Goal: Task Accomplishment & Management: Manage account settings

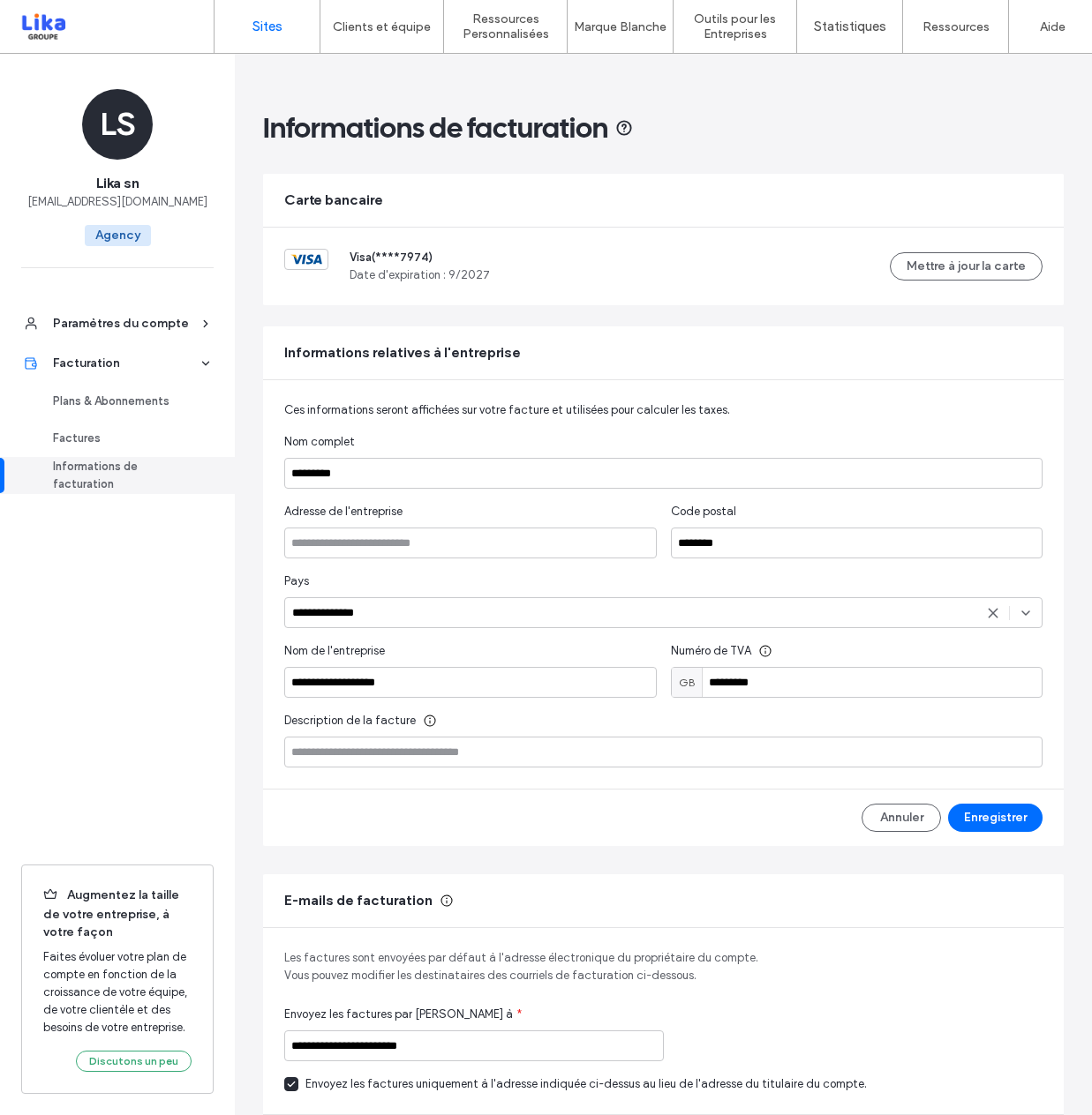
click at [268, 23] on label "Sites" at bounding box center [267, 26] width 30 height 16
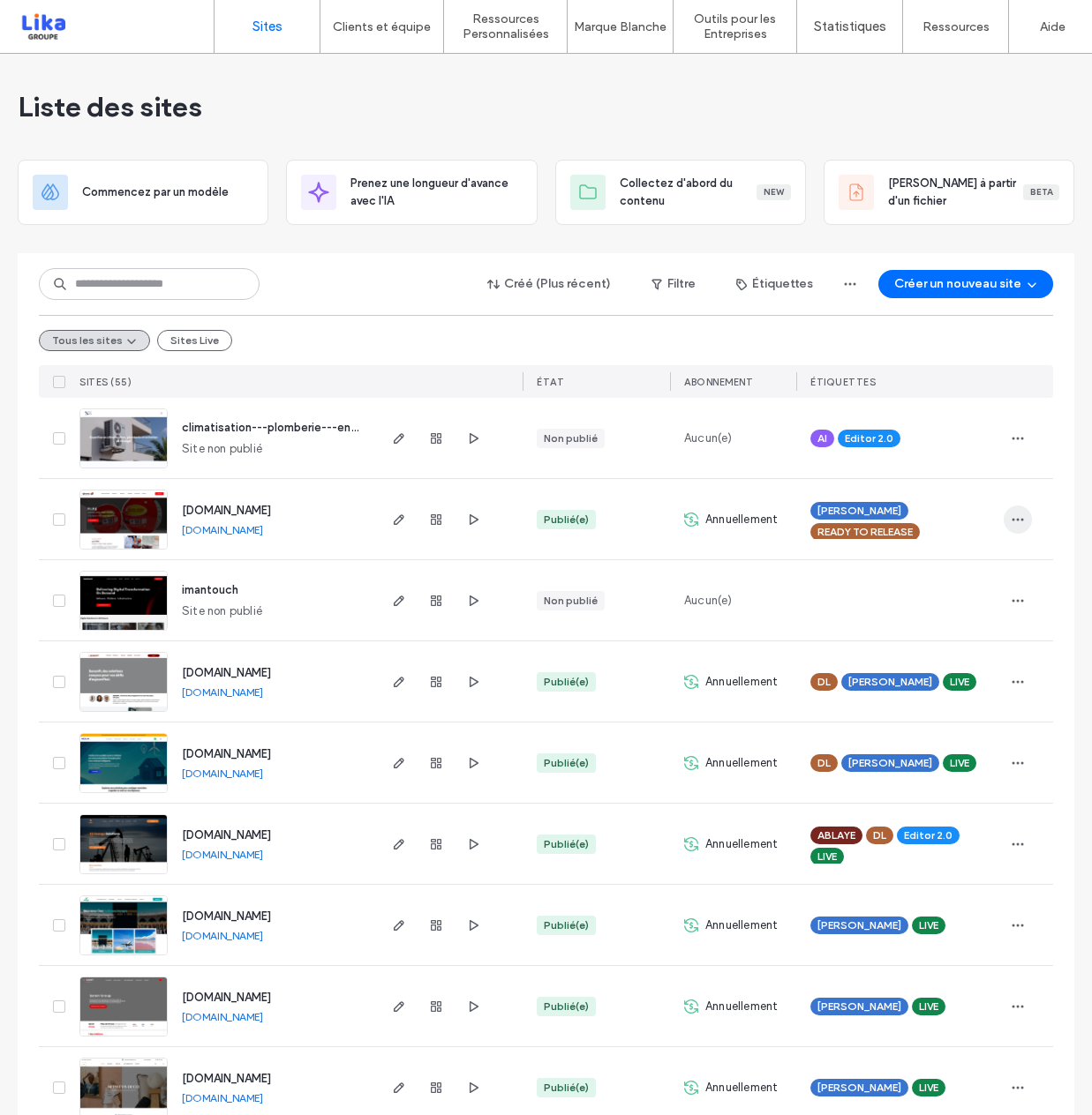
click at [1010, 520] on icon "button" at bounding box center [1017, 519] width 14 height 14
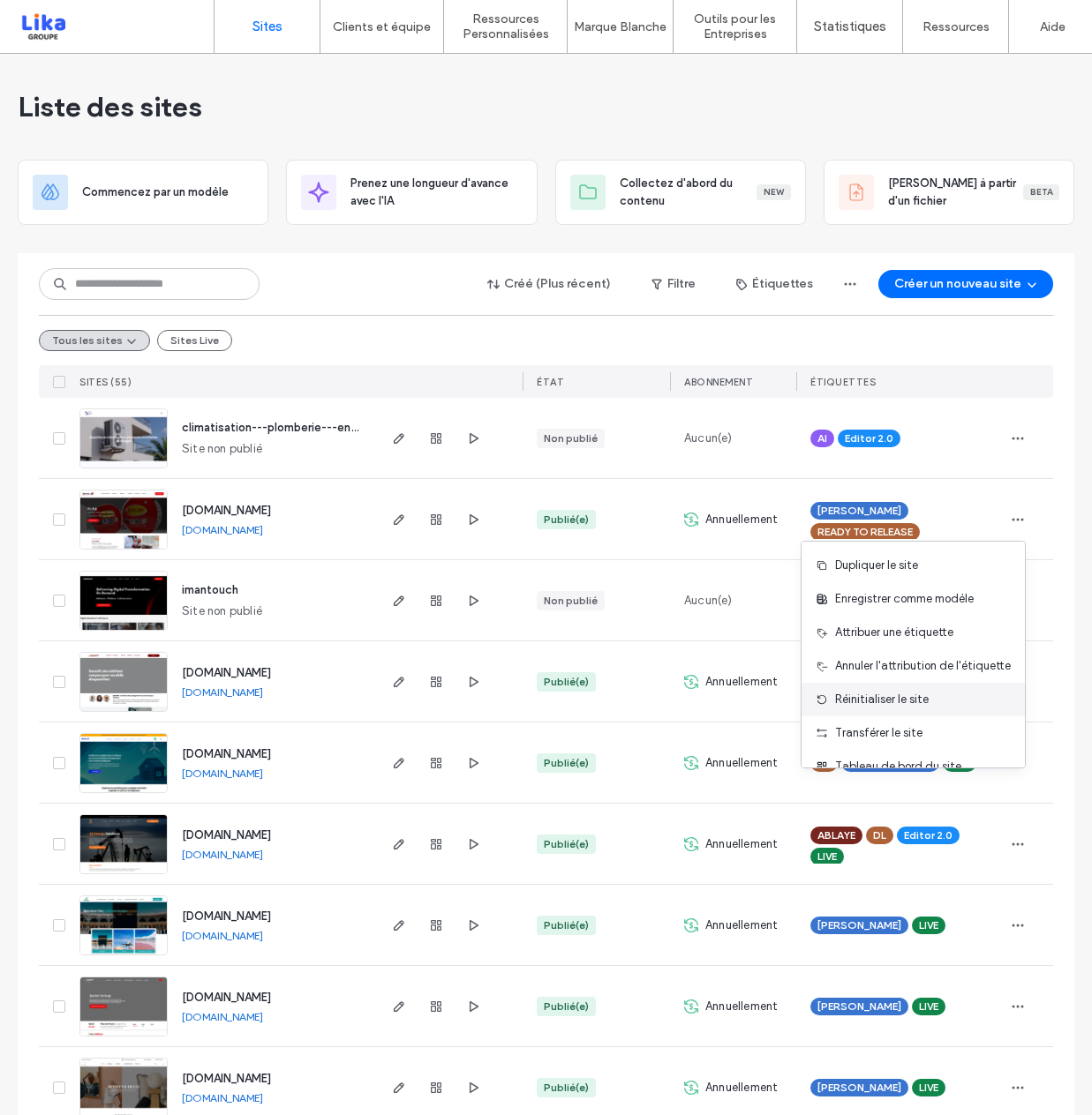
scroll to position [56, 0]
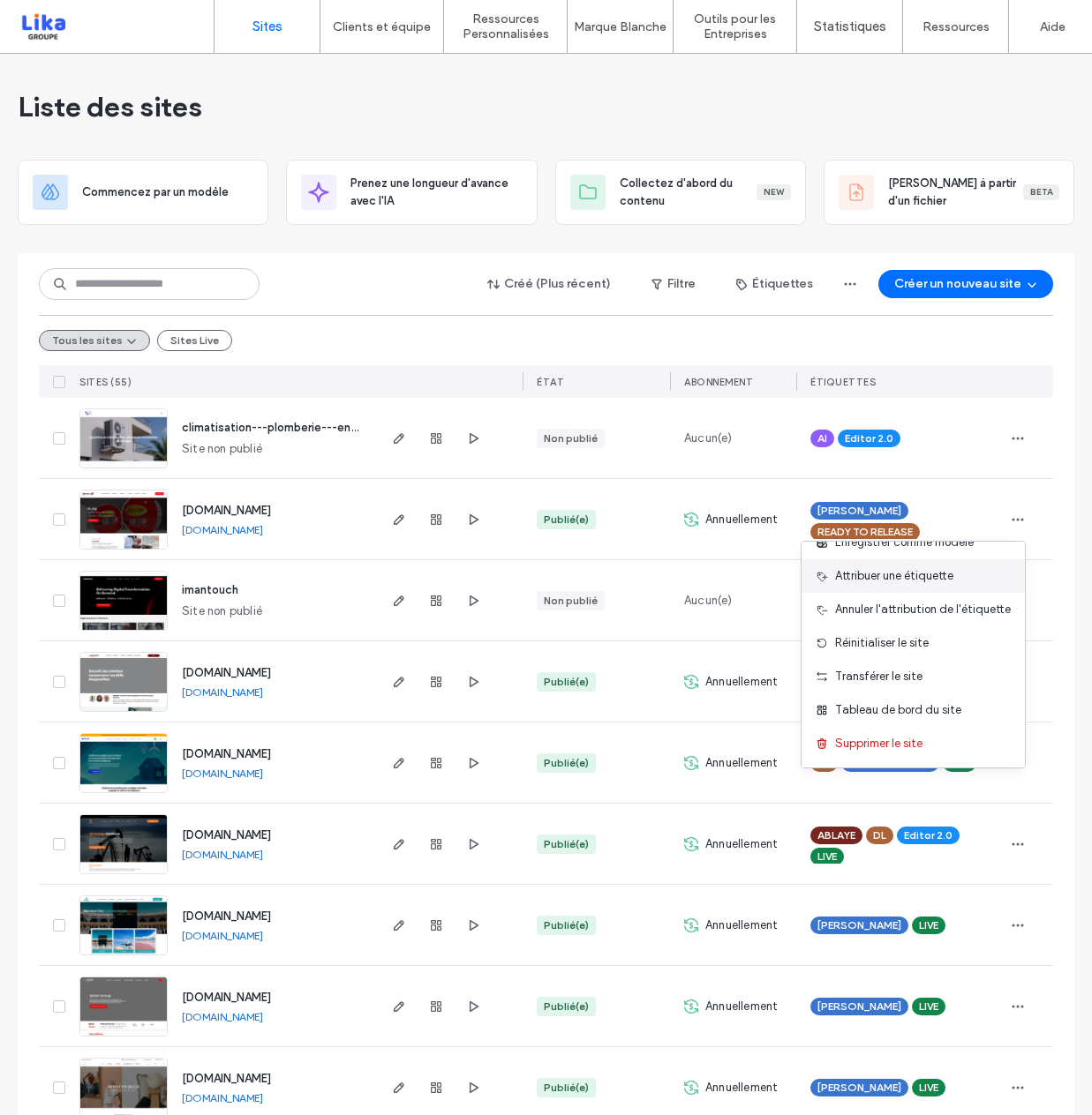
click at [891, 579] on span "Attribuer une étiquette" at bounding box center [894, 576] width 118 height 18
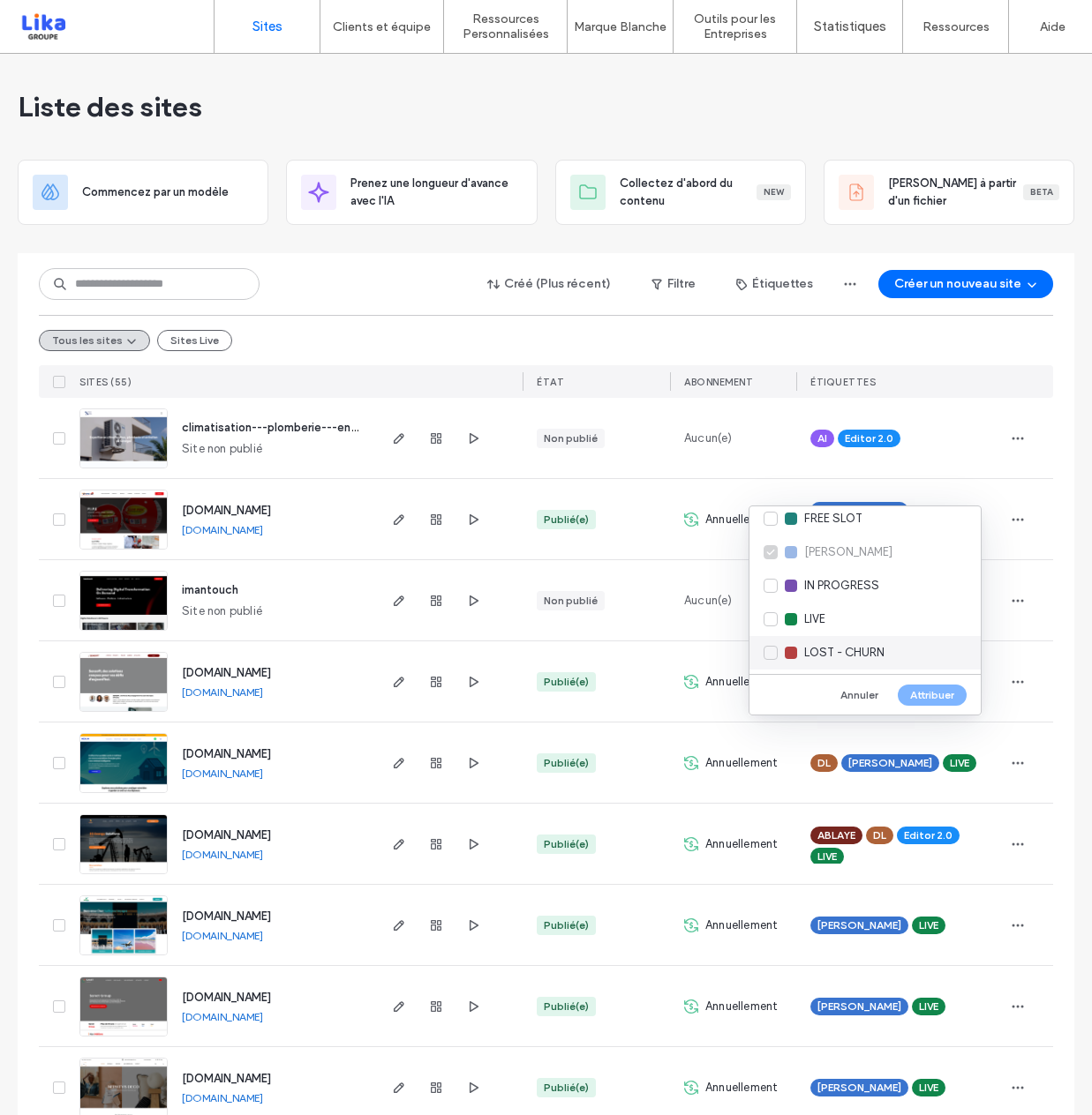
scroll to position [205, 0]
click at [753, 622] on div "LIVE" at bounding box center [865, 626] width 231 height 34
click at [937, 692] on button "Attribuer" at bounding box center [932, 695] width 68 height 22
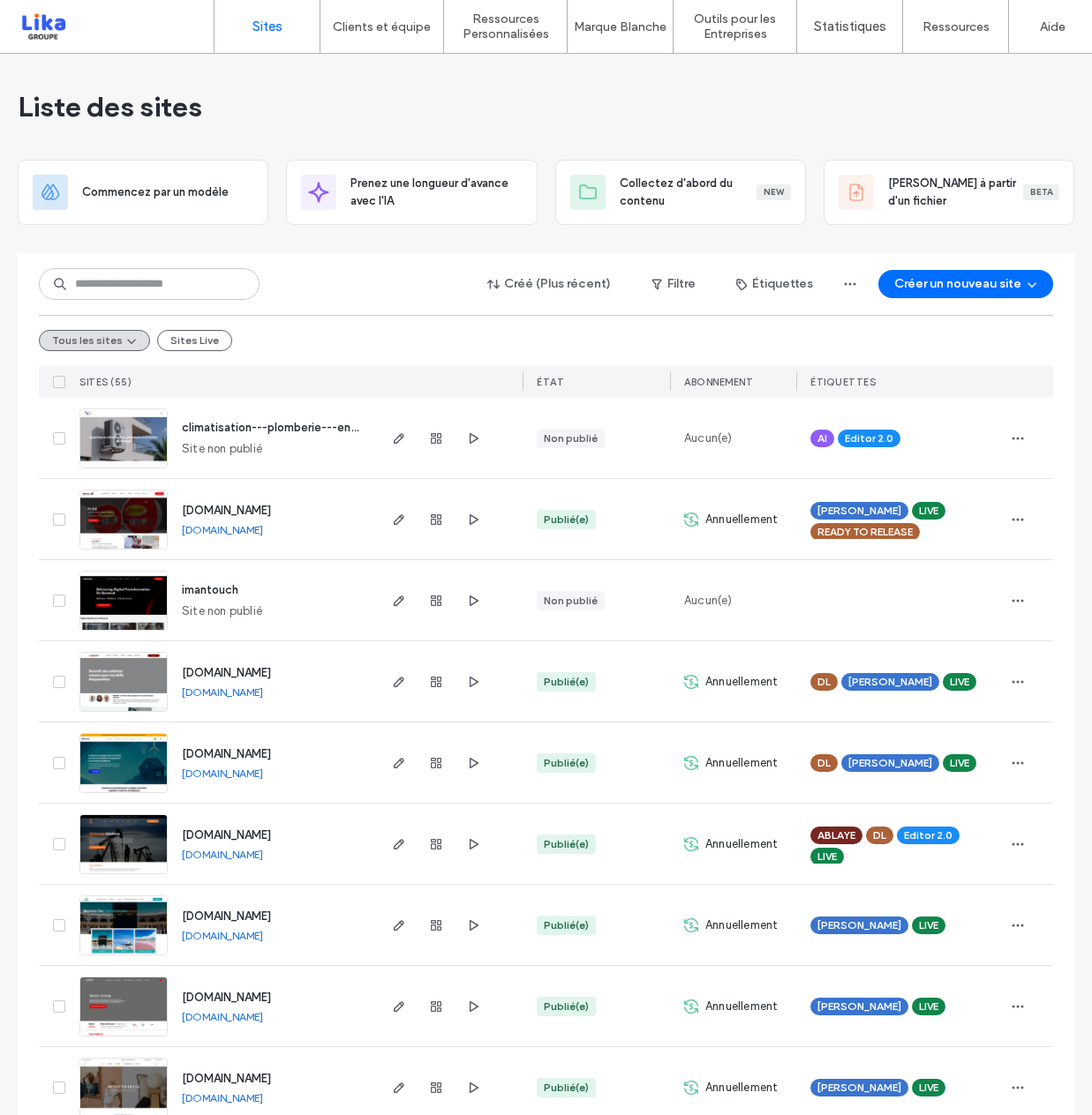
click at [848, 529] on span "READY TO RELEASE" at bounding box center [865, 532] width 96 height 16
click at [915, 527] on icon at bounding box center [918, 528] width 8 height 8
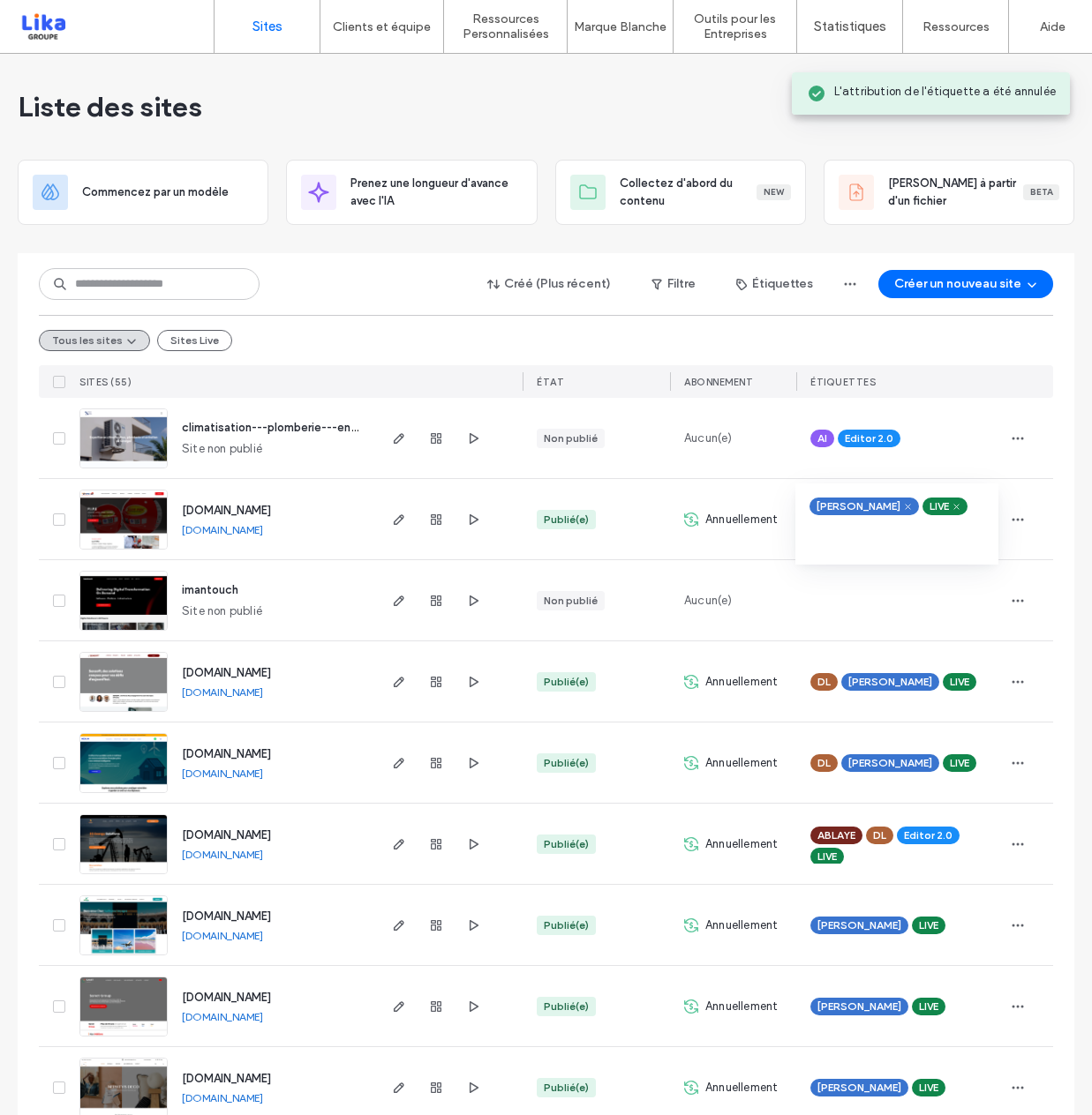
click at [840, 644] on div "DL IDRISSA LIVE" at bounding box center [896, 682] width 202 height 81
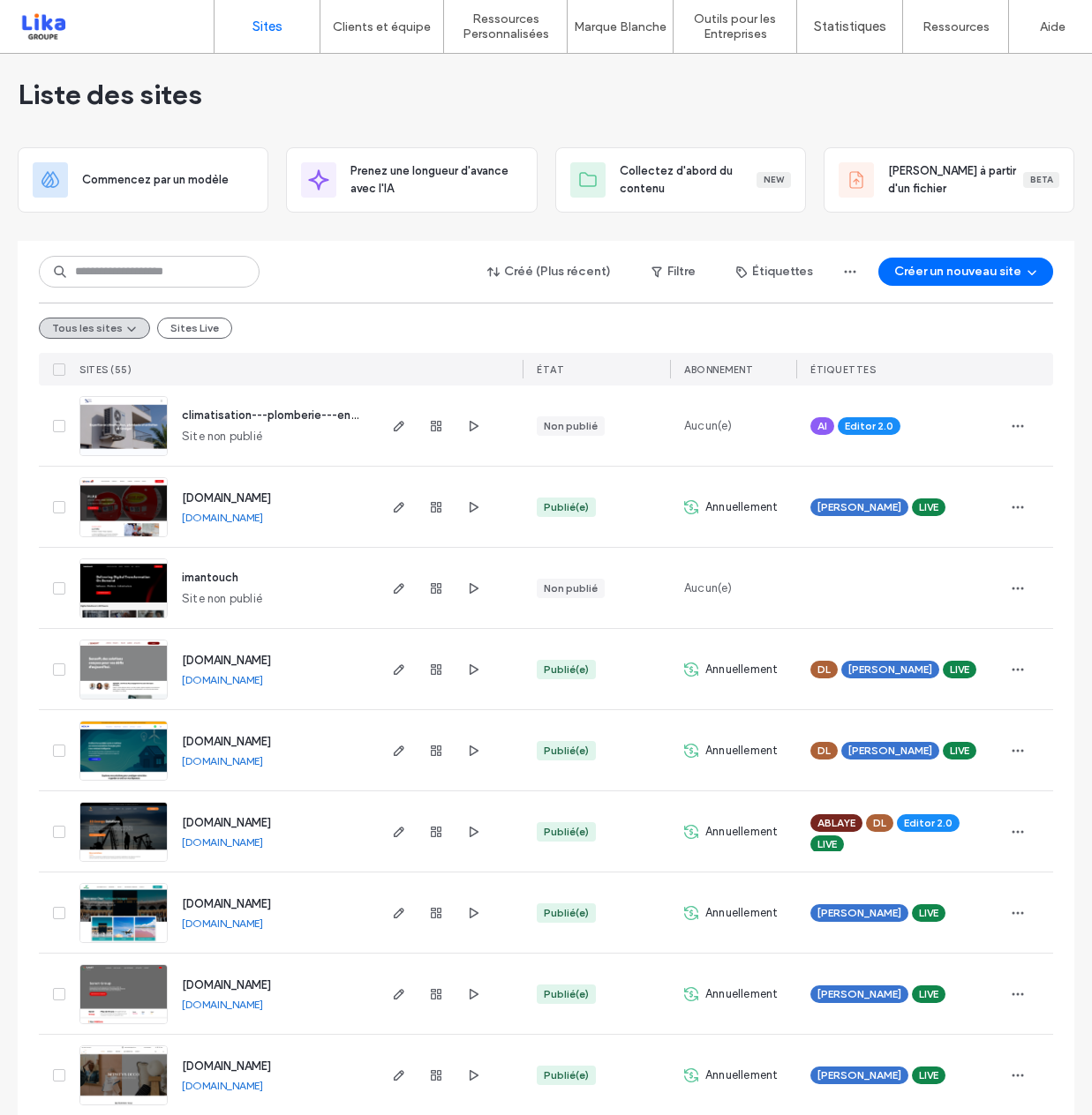
click at [121, 663] on img at bounding box center [124, 701] width 86 height 120
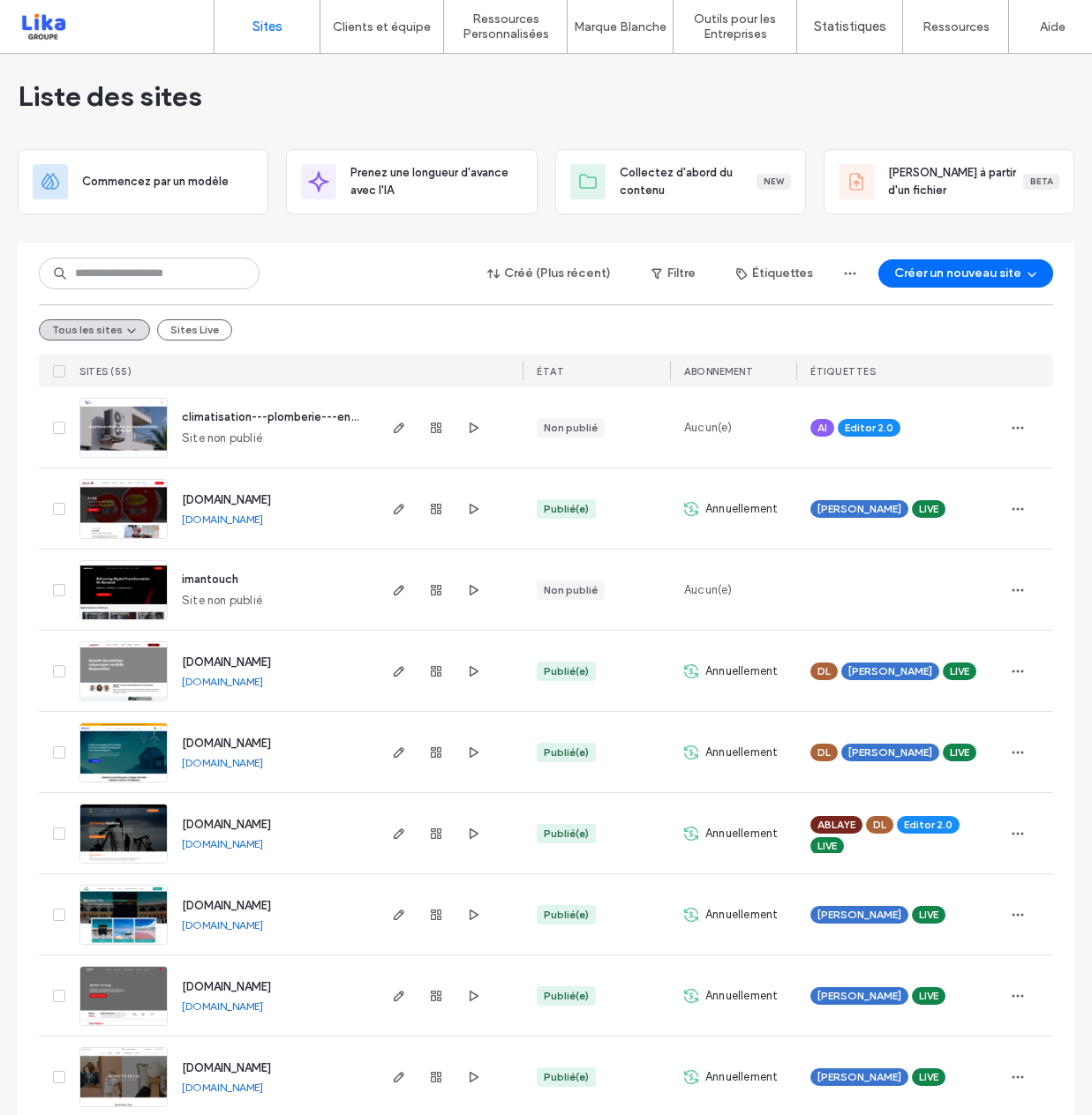
scroll to position [8, 0]
